Goal: Find specific page/section: Locate a particular part of the current website

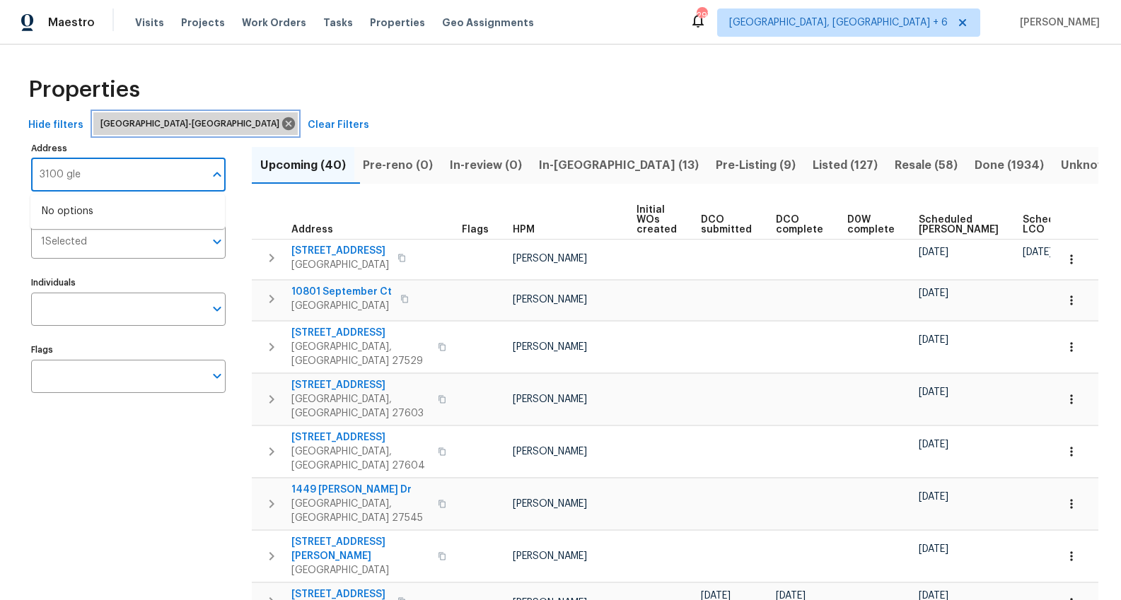
click at [282, 123] on icon at bounding box center [288, 123] width 13 height 13
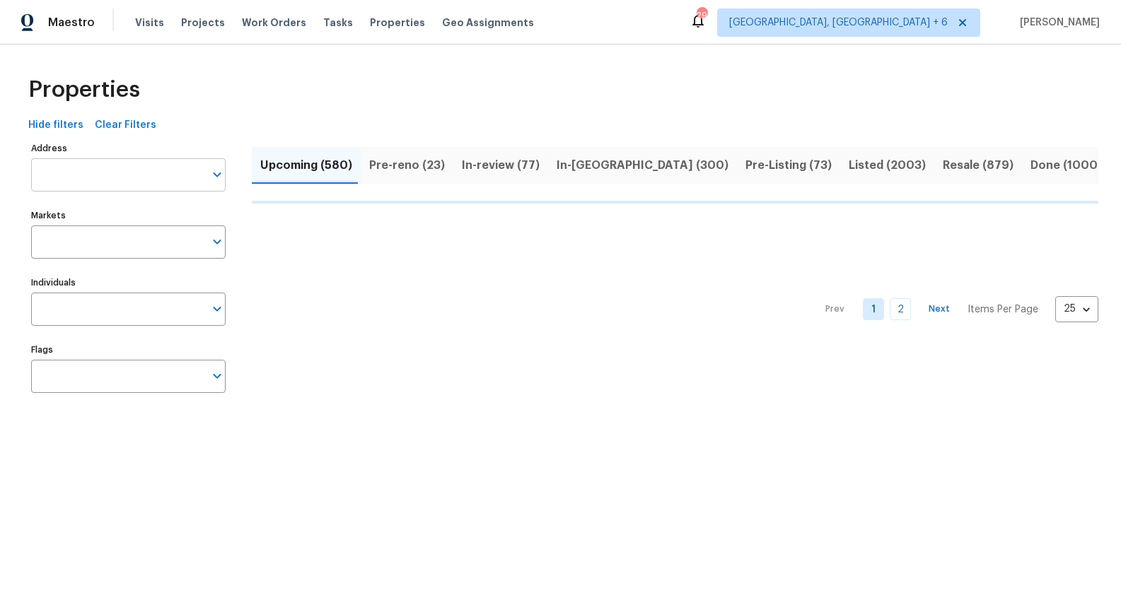
click at [84, 169] on input "Address" at bounding box center [117, 174] width 173 height 33
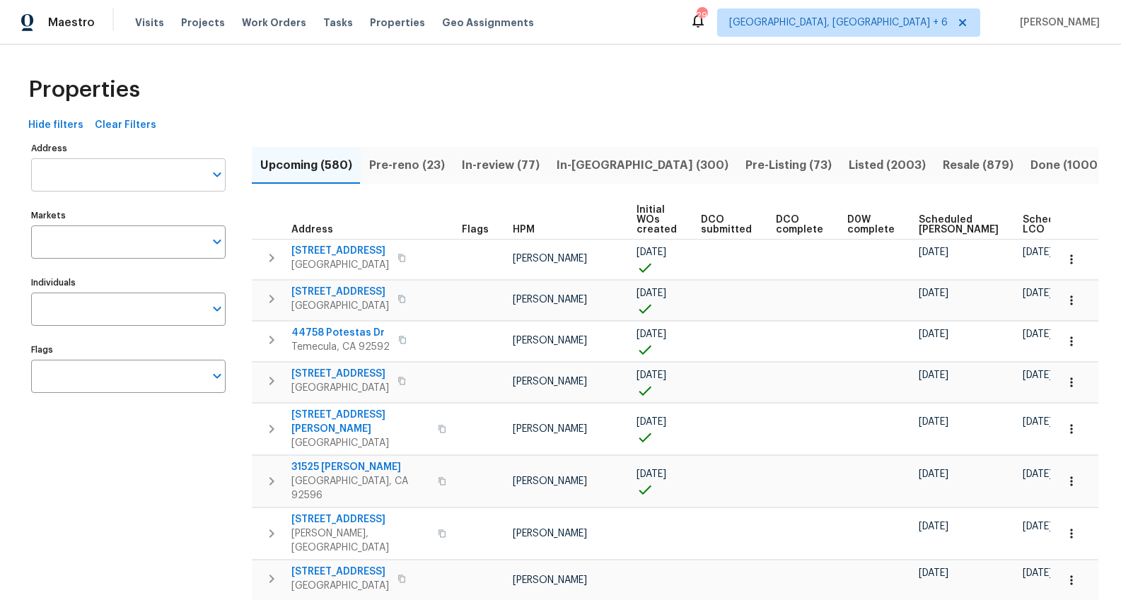
click at [86, 171] on input "Address" at bounding box center [117, 174] width 173 height 33
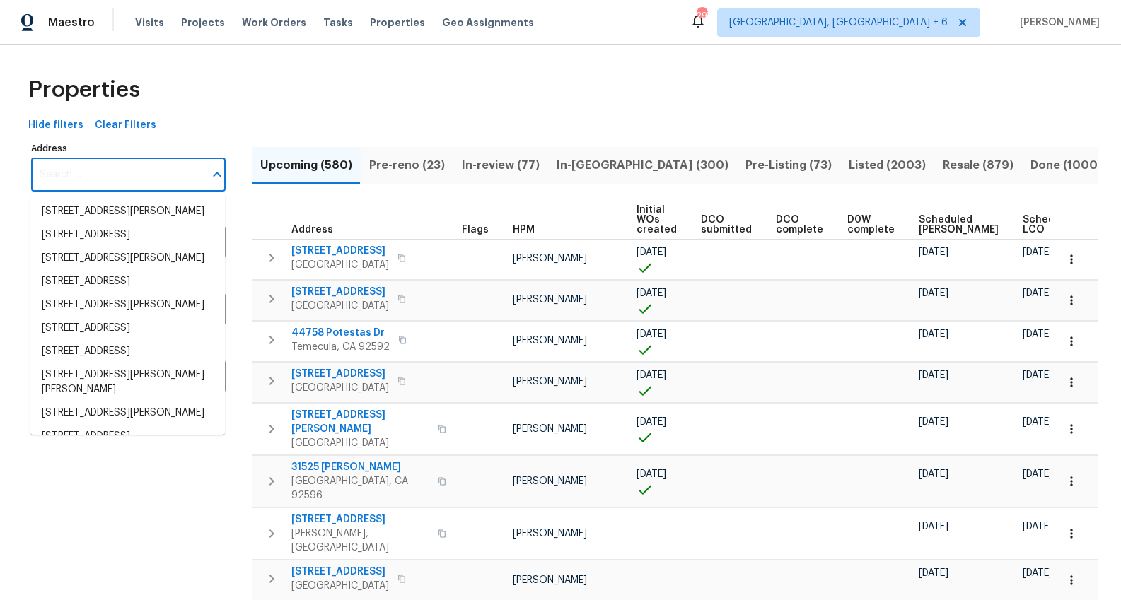
paste input "3706 Cheswick Dr"
type input "3706 Cheswick Dr"
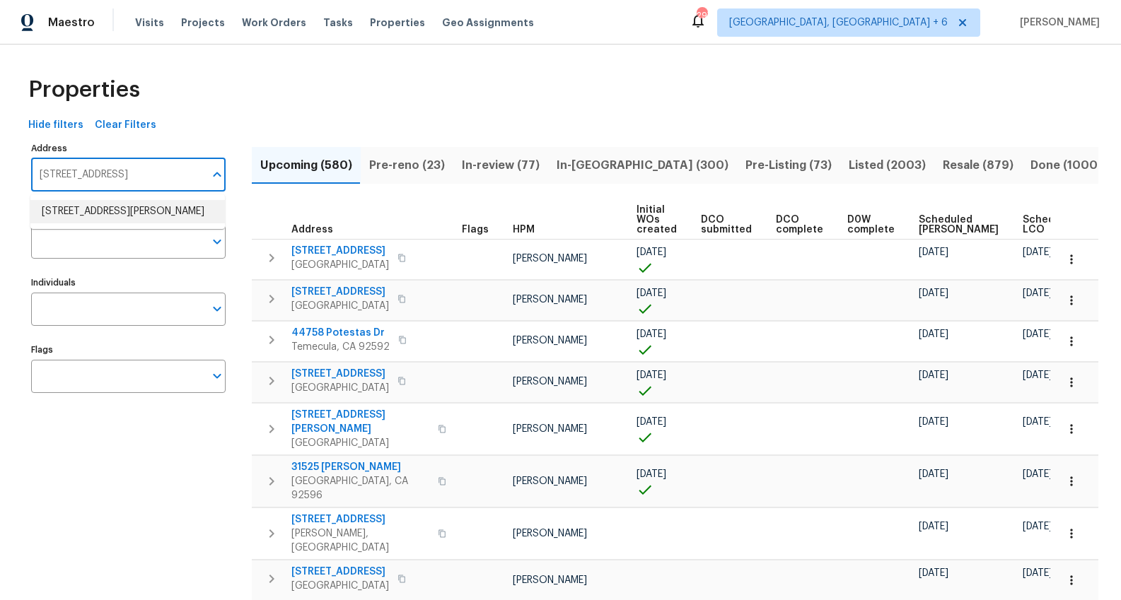
click at [112, 214] on li "3706 Cheswick Dr Holiday FL 34691" at bounding box center [127, 211] width 194 height 23
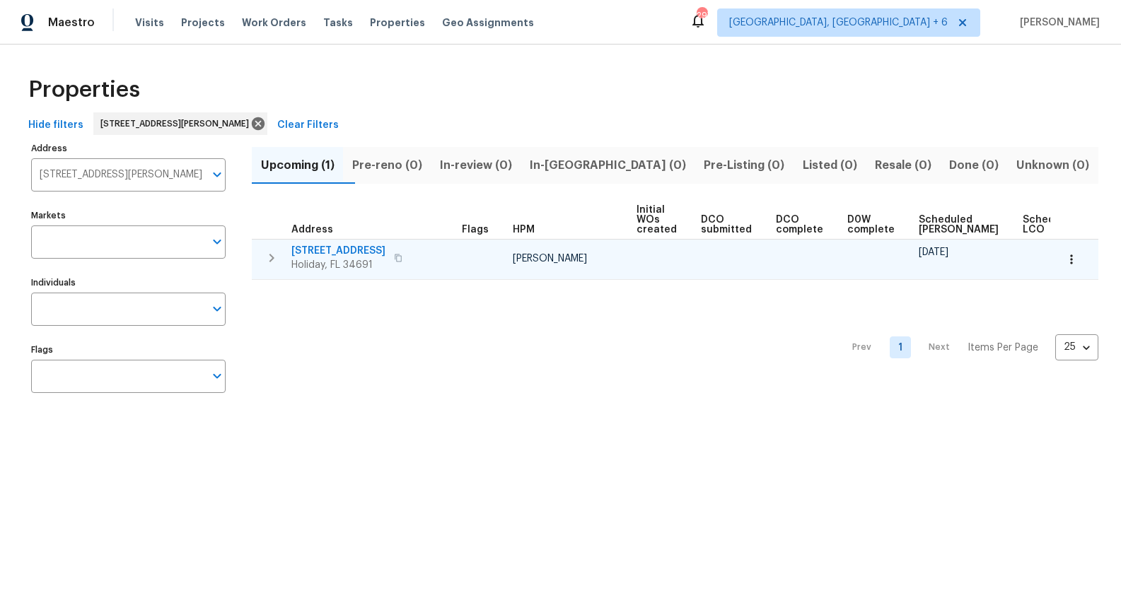
click at [317, 249] on span "3706 Cheswick Dr" at bounding box center [338, 251] width 94 height 14
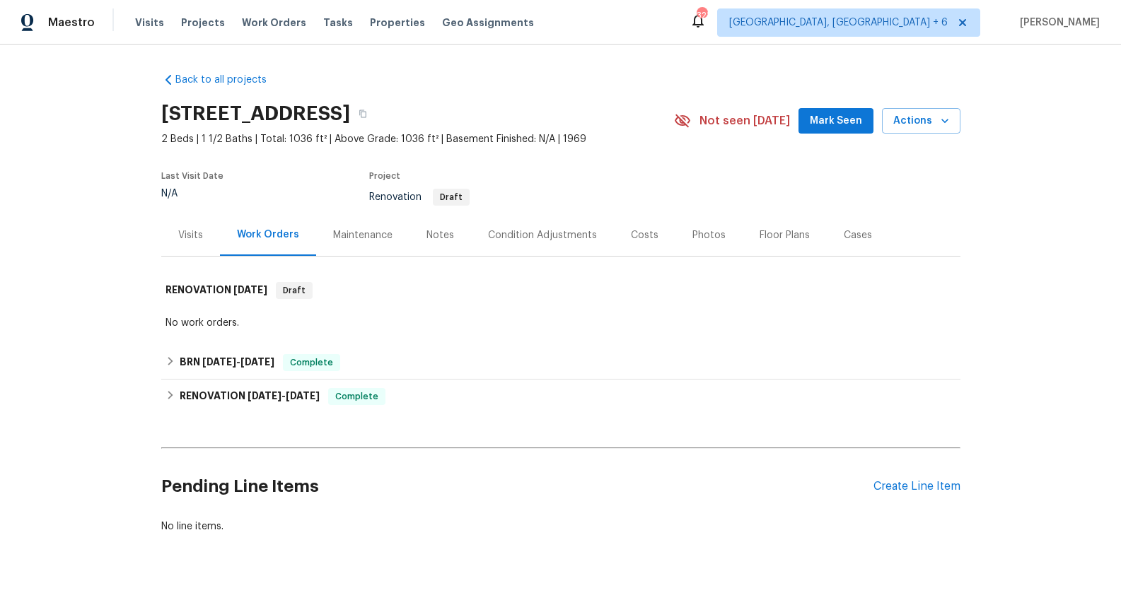
click at [192, 238] on div "Visits" at bounding box center [190, 235] width 25 height 14
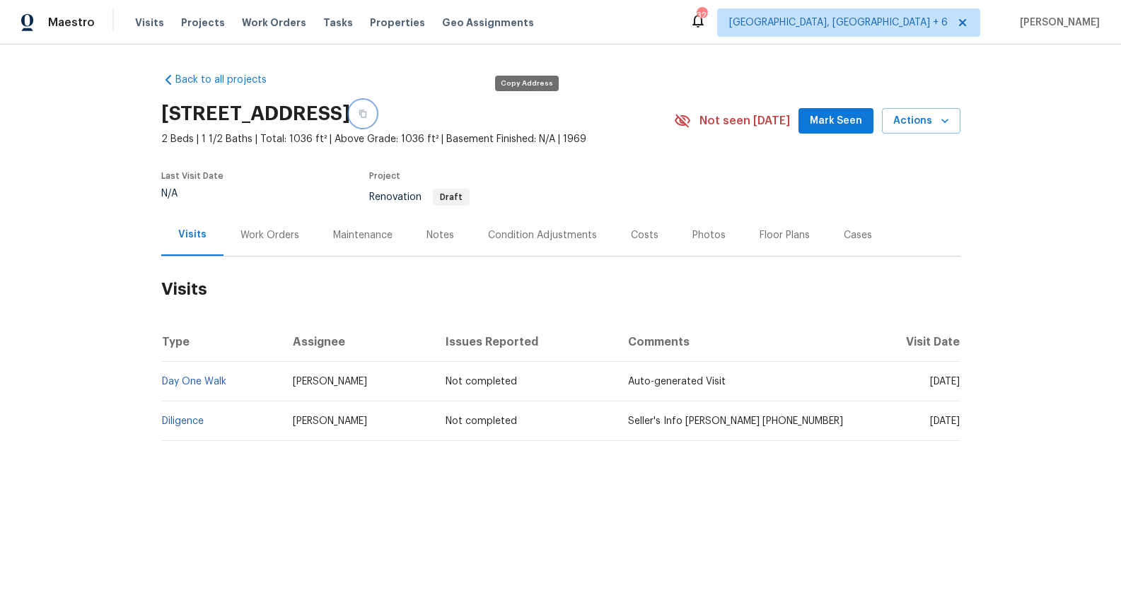
click at [367, 115] on icon "button" at bounding box center [363, 114] width 8 height 8
